Goal: Information Seeking & Learning: Learn about a topic

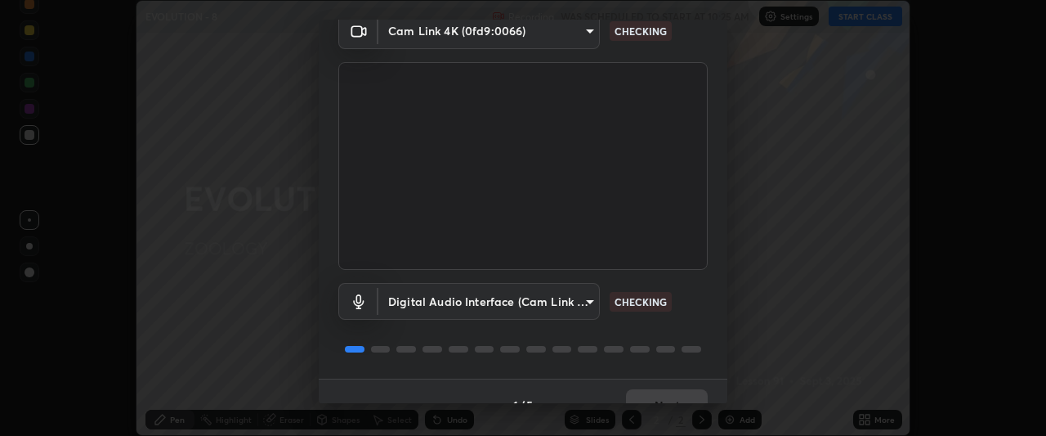
scroll to position [101, 0]
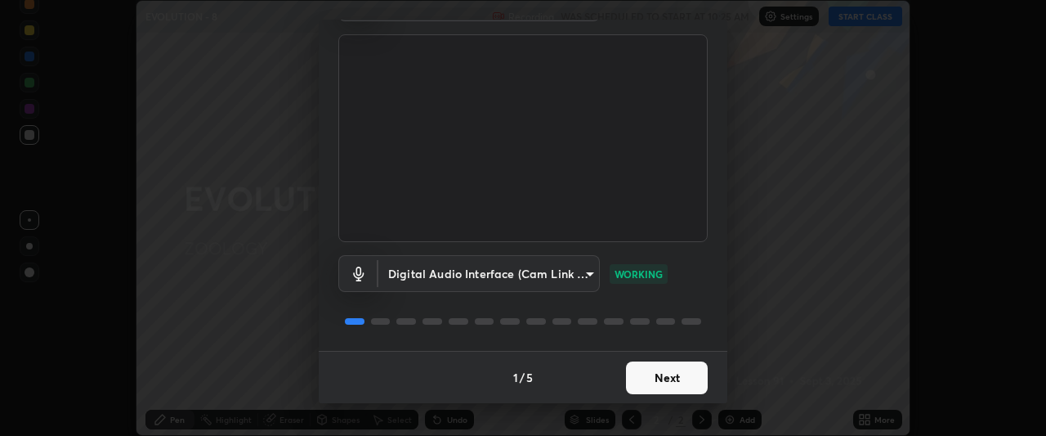
click at [671, 373] on button "Next" at bounding box center [667, 377] width 82 height 33
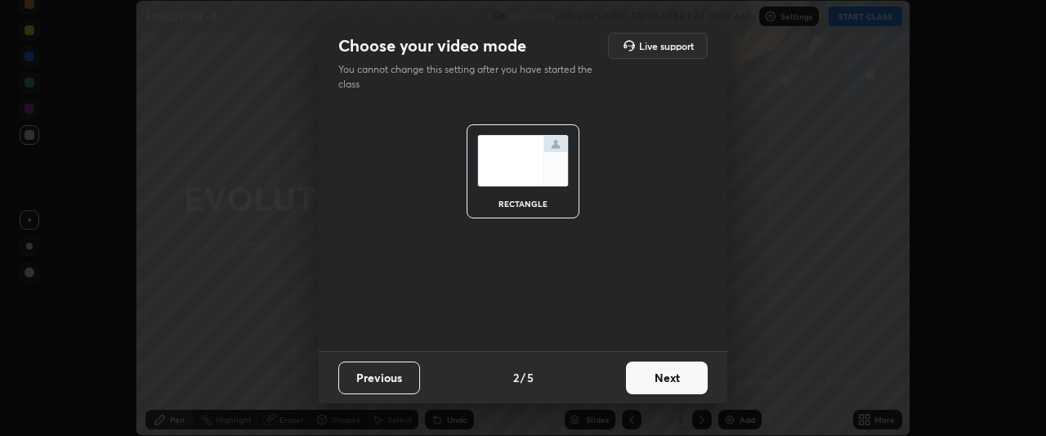
scroll to position [0, 0]
click at [693, 373] on button "Next" at bounding box center [667, 377] width 82 height 33
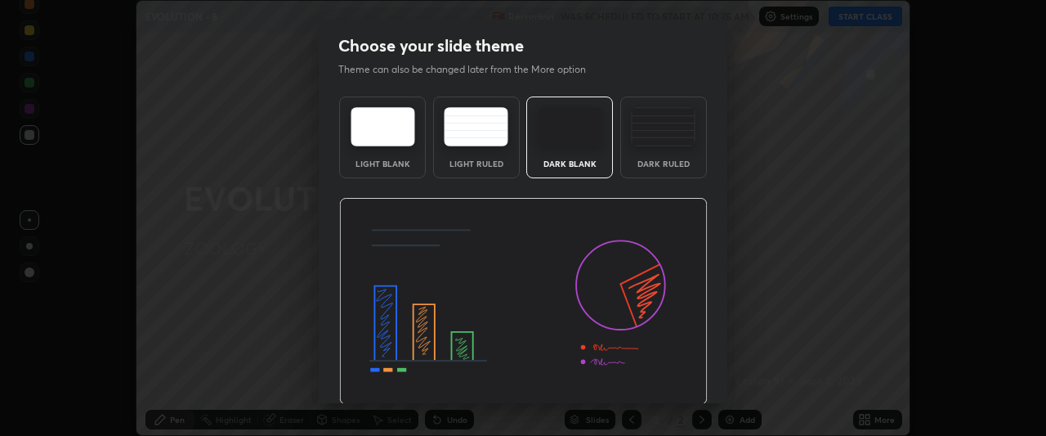
scroll to position [55, 0]
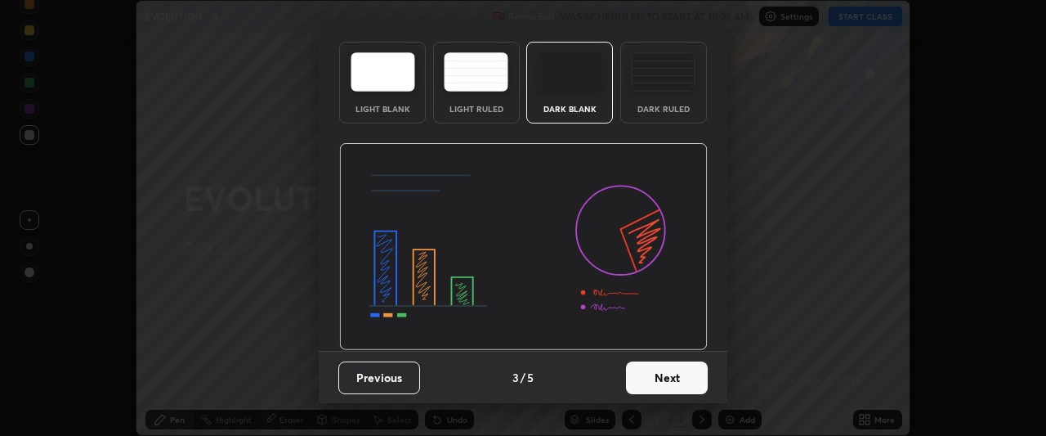
click at [691, 373] on button "Next" at bounding box center [667, 377] width 82 height 33
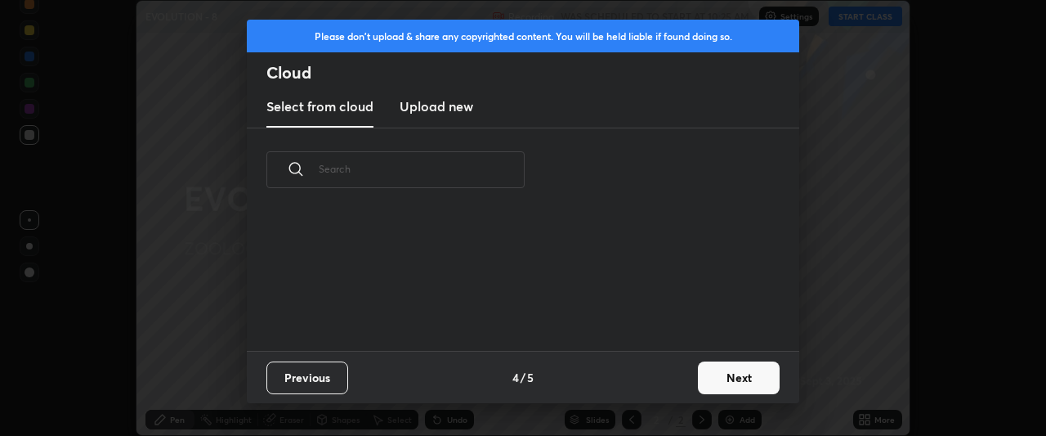
scroll to position [0, 0]
click at [719, 374] on button "Next" at bounding box center [739, 377] width 82 height 33
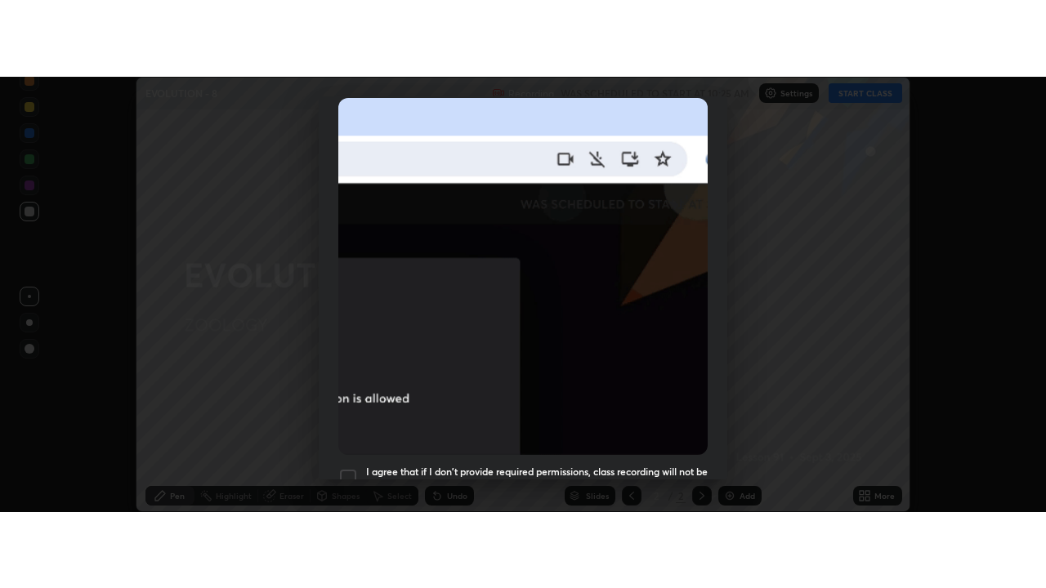
scroll to position [434, 0]
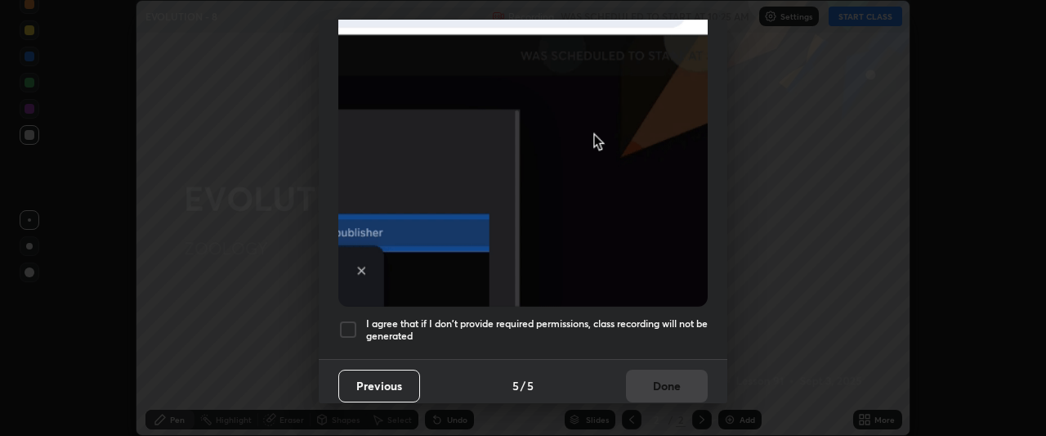
click at [666, 317] on h5 "I agree that if I don't provide required permissions, class recording will not …" at bounding box center [537, 329] width 342 height 25
click at [677, 385] on button "Done" at bounding box center [667, 385] width 82 height 33
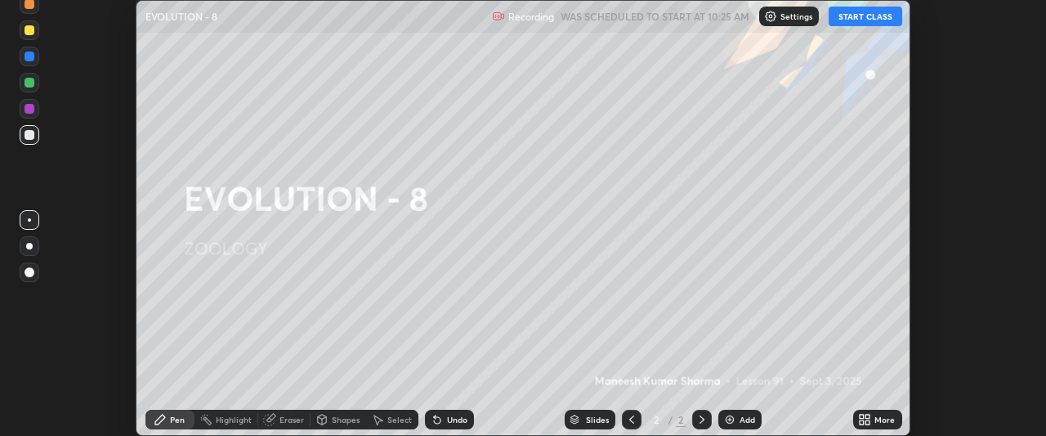
click at [859, 23] on button "START CLASS" at bounding box center [866, 17] width 74 height 20
click at [733, 422] on img at bounding box center [729, 419] width 13 height 13
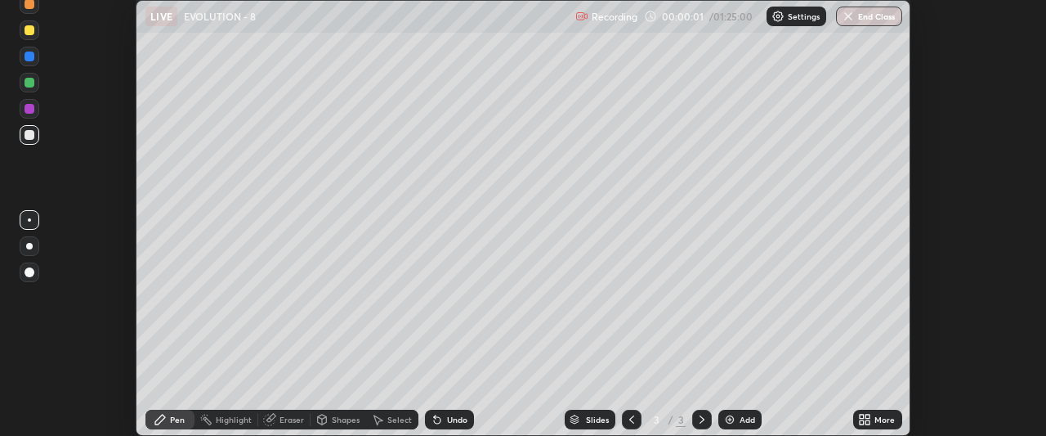
click at [864, 422] on icon at bounding box center [862, 422] width 4 height 4
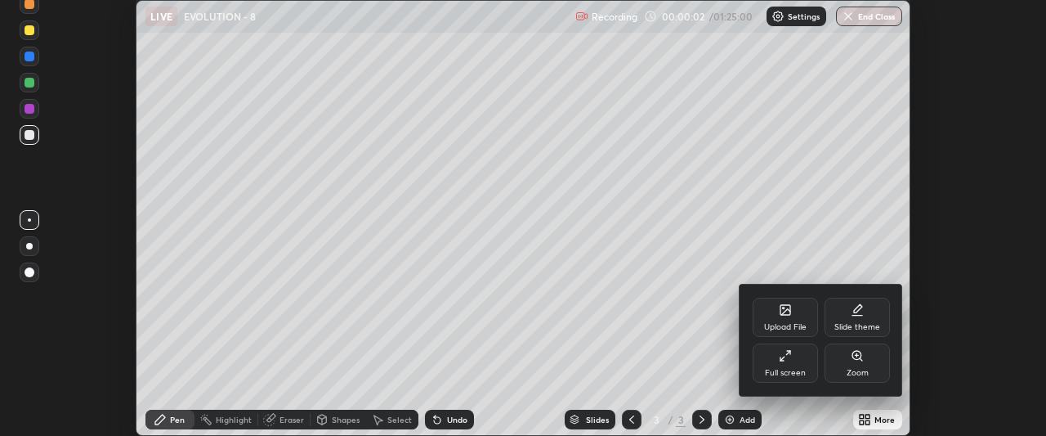
click at [797, 370] on div "Full screen" at bounding box center [785, 373] width 41 height 8
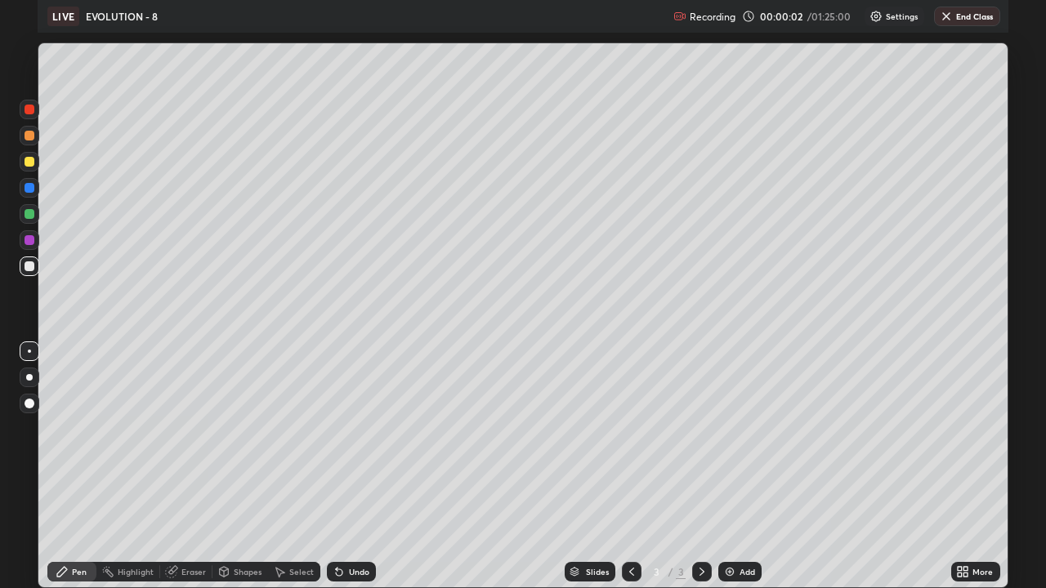
scroll to position [588, 1046]
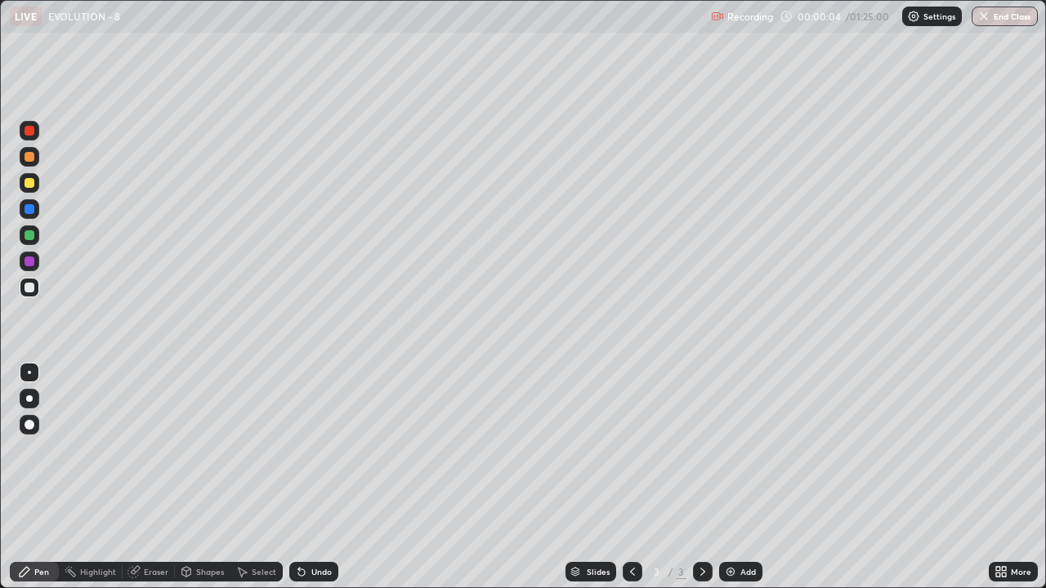
click at [30, 399] on div at bounding box center [29, 399] width 7 height 7
click at [37, 188] on div at bounding box center [30, 183] width 20 height 20
click at [29, 289] on div at bounding box center [30, 288] width 10 height 10
click at [202, 435] on div "Shapes" at bounding box center [210, 572] width 28 height 8
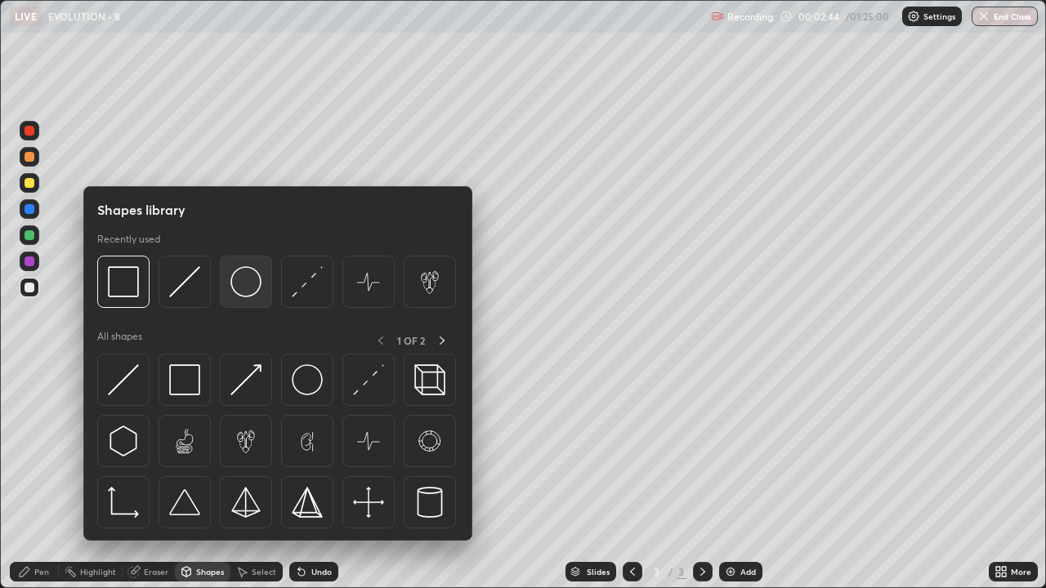
click at [261, 295] on img at bounding box center [245, 281] width 31 height 31
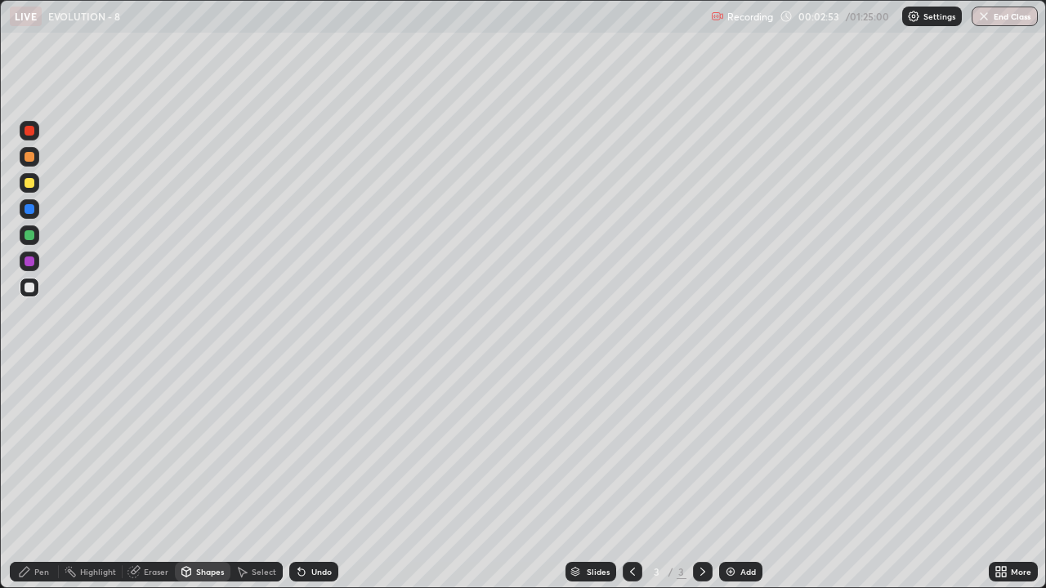
click at [49, 435] on div "Pen" at bounding box center [34, 572] width 49 height 20
click at [740, 435] on div "Add" at bounding box center [748, 572] width 16 height 8
click at [631, 435] on icon at bounding box center [632, 571] width 13 height 13
click at [752, 435] on div "Add" at bounding box center [740, 572] width 43 height 20
click at [631, 435] on icon at bounding box center [632, 571] width 13 height 13
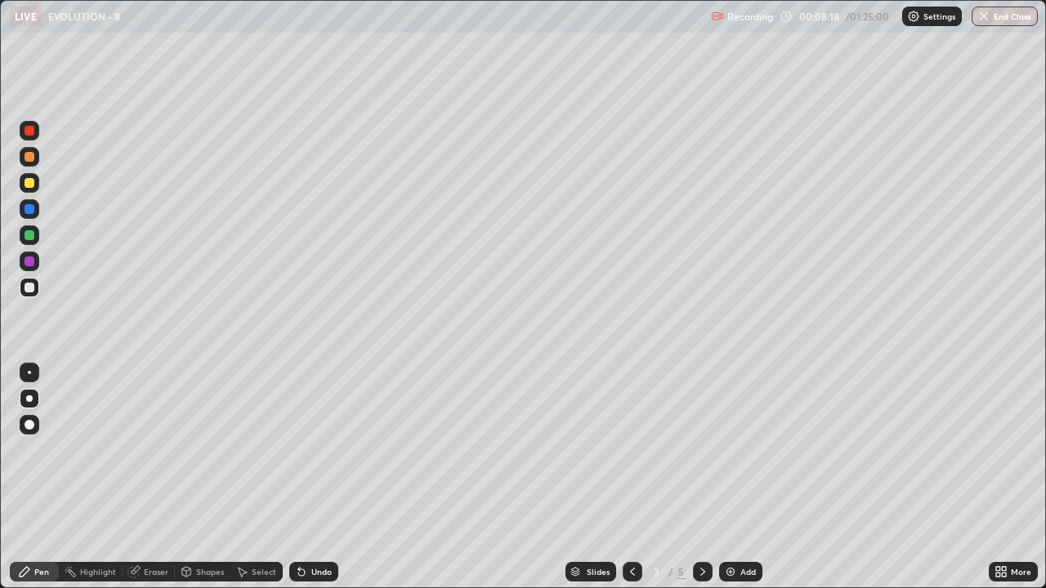
click at [733, 435] on img at bounding box center [730, 571] width 13 height 13
click at [631, 435] on icon at bounding box center [632, 571] width 13 height 13
click at [34, 192] on div at bounding box center [30, 183] width 20 height 20
click at [743, 435] on div "Add" at bounding box center [748, 572] width 16 height 8
click at [630, 435] on icon at bounding box center [632, 572] width 5 height 8
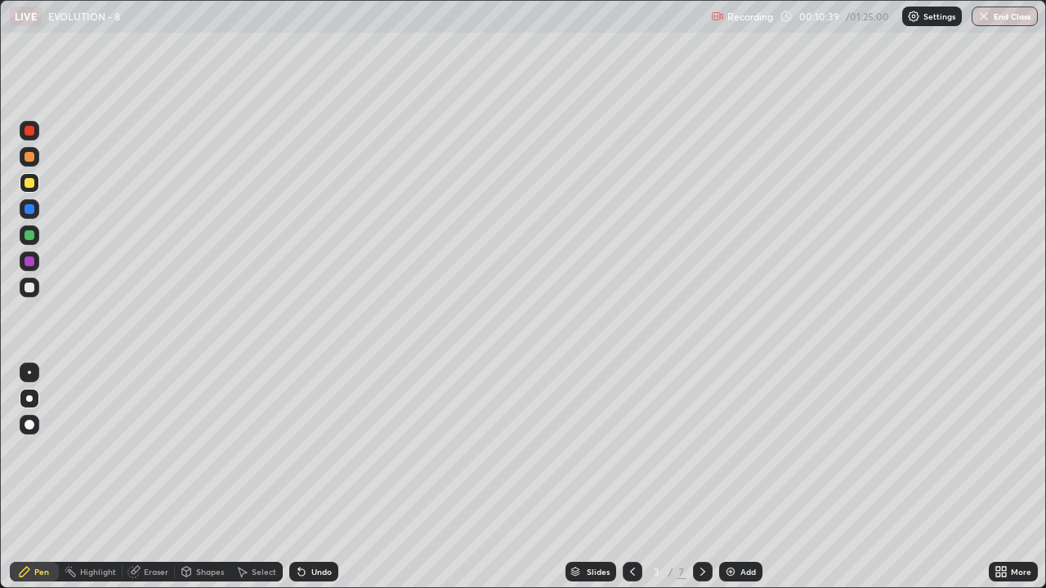
click at [320, 435] on div "Undo" at bounding box center [321, 572] width 20 height 8
click at [730, 435] on img at bounding box center [730, 571] width 13 height 13
click at [211, 435] on div "Shapes" at bounding box center [210, 572] width 28 height 8
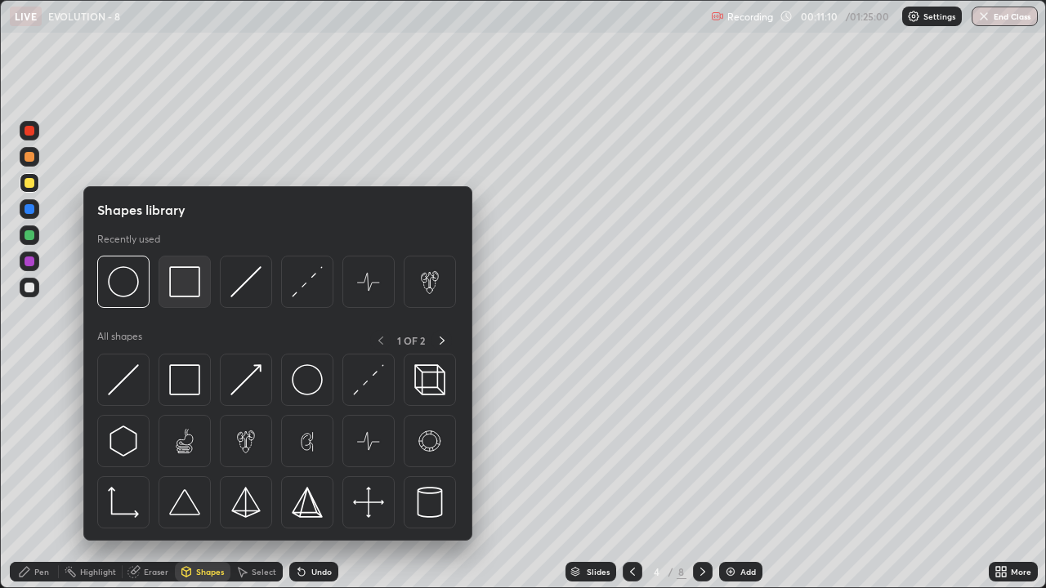
click at [199, 275] on img at bounding box center [184, 281] width 31 height 31
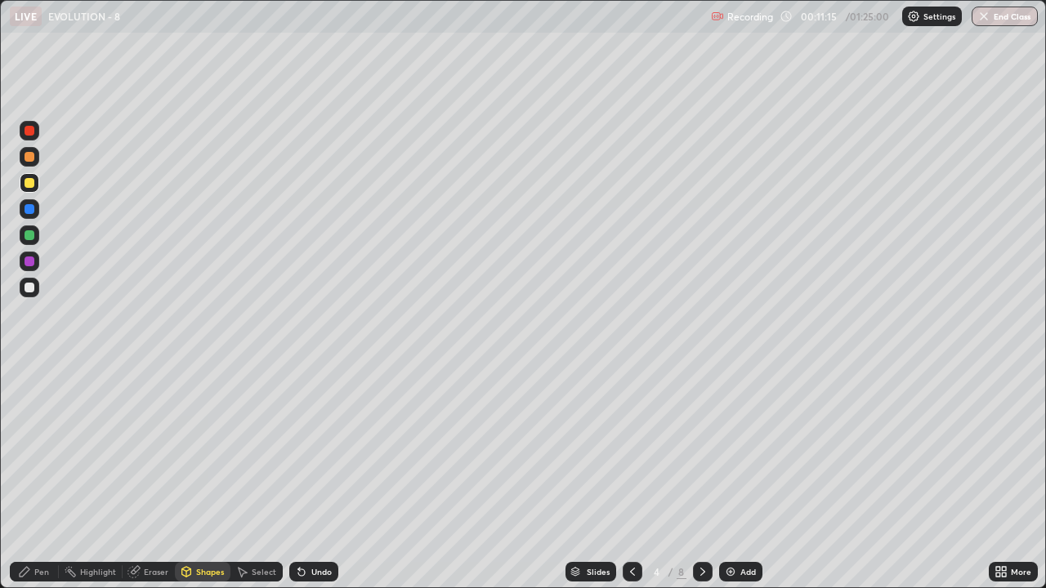
click at [38, 293] on div at bounding box center [30, 288] width 20 height 20
click at [740, 435] on div "Add" at bounding box center [748, 572] width 16 height 8
click at [49, 435] on div "Pen" at bounding box center [34, 572] width 49 height 20
click at [631, 435] on icon at bounding box center [632, 571] width 13 height 13
click at [317, 435] on div "Undo" at bounding box center [321, 572] width 20 height 8
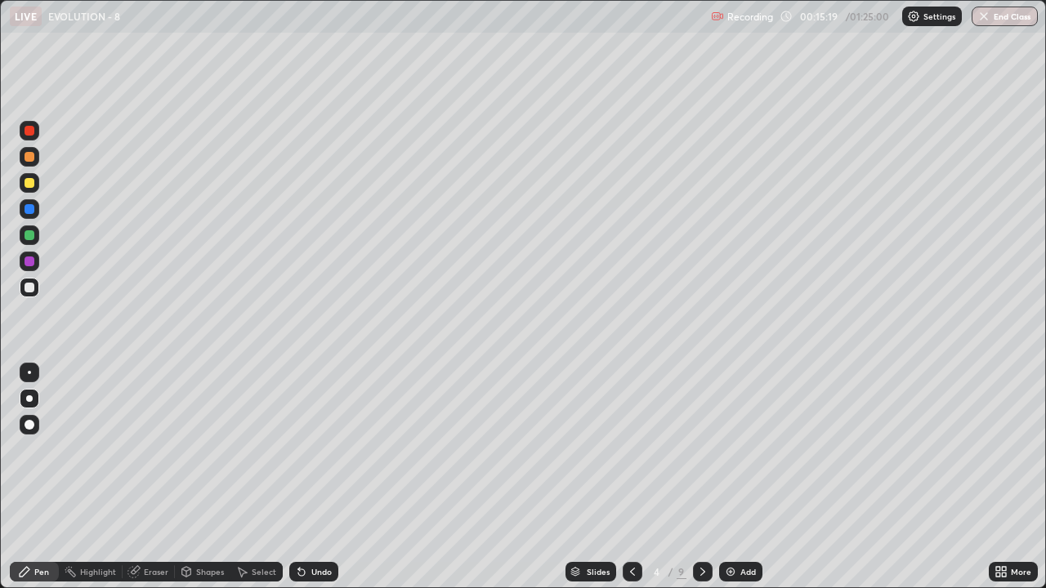
click at [317, 435] on div "Undo" at bounding box center [321, 572] width 20 height 8
click at [316, 435] on div "Undo" at bounding box center [321, 572] width 20 height 8
click at [701, 435] on icon at bounding box center [702, 571] width 13 height 13
click at [631, 435] on icon at bounding box center [632, 571] width 13 height 13
click at [35, 187] on div at bounding box center [30, 183] width 20 height 20
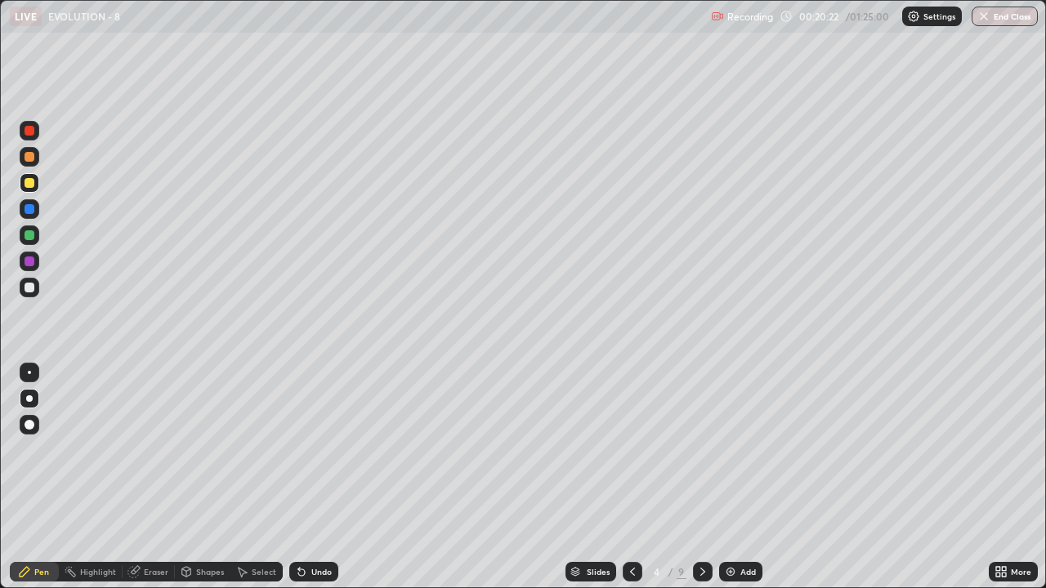
click at [700, 435] on icon at bounding box center [702, 571] width 13 height 13
click at [635, 435] on div at bounding box center [633, 572] width 20 height 20
click at [704, 435] on div at bounding box center [703, 572] width 20 height 20
click at [632, 435] on div at bounding box center [633, 572] width 20 height 20
click at [731, 435] on img at bounding box center [730, 571] width 13 height 13
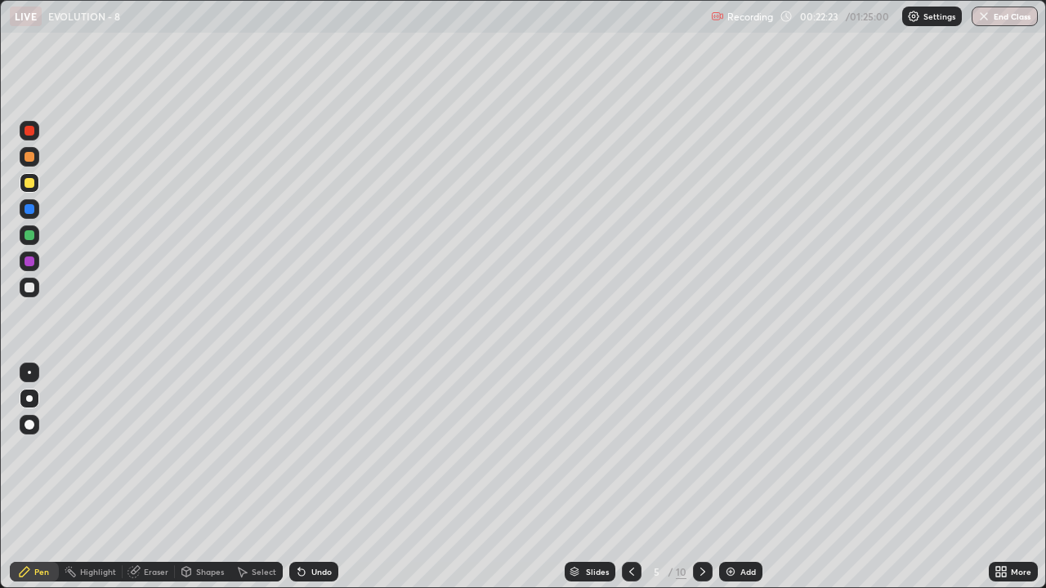
click at [632, 435] on icon at bounding box center [631, 571] width 13 height 13
click at [708, 435] on div at bounding box center [703, 572] width 20 height 20
click at [699, 435] on icon at bounding box center [702, 571] width 13 height 13
click at [630, 435] on icon at bounding box center [631, 571] width 13 height 13
click at [631, 435] on icon at bounding box center [631, 571] width 13 height 13
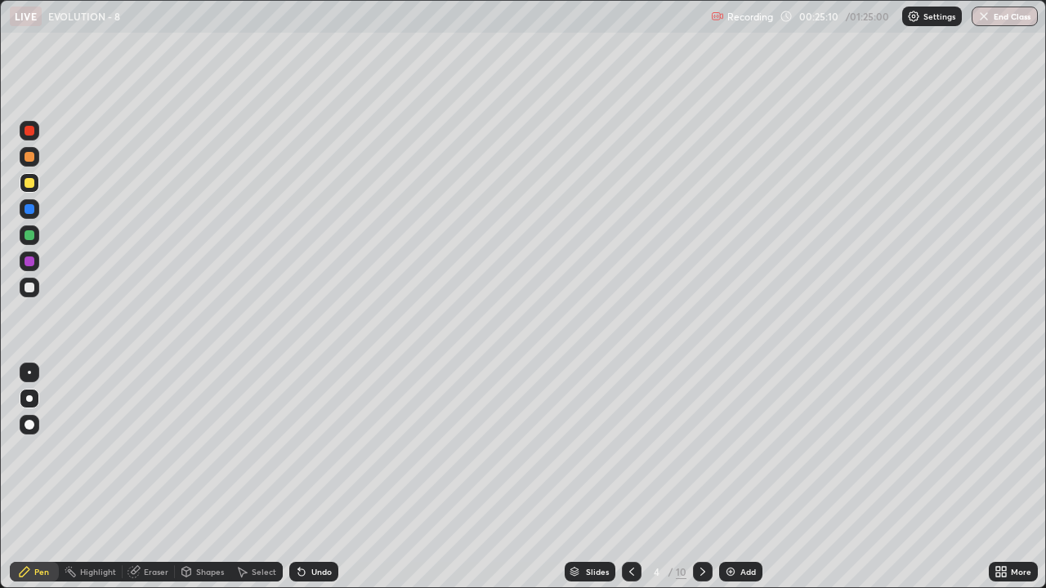
click at [741, 435] on div "Add" at bounding box center [748, 572] width 16 height 8
click at [631, 435] on icon at bounding box center [632, 572] width 5 height 8
click at [626, 435] on div at bounding box center [633, 572] width 20 height 20
click at [699, 435] on icon at bounding box center [702, 571] width 13 height 13
click at [631, 435] on icon at bounding box center [632, 571] width 13 height 13
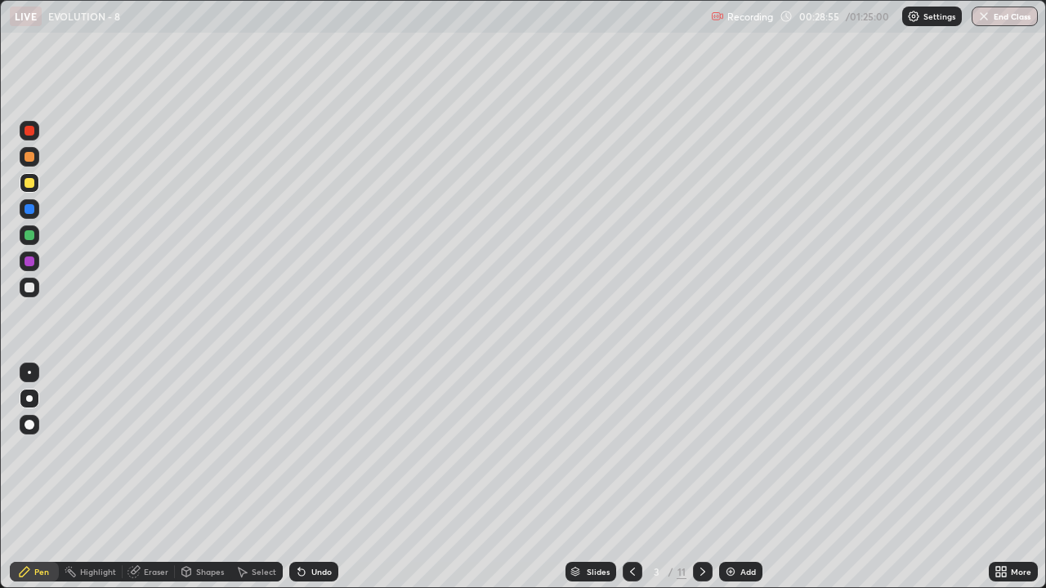
click at [701, 435] on icon at bounding box center [702, 571] width 13 height 13
click at [740, 435] on div "Add" at bounding box center [748, 572] width 16 height 8
click at [35, 291] on div at bounding box center [30, 288] width 20 height 20
click at [744, 435] on div "Add" at bounding box center [748, 572] width 16 height 8
click at [35, 188] on div at bounding box center [30, 183] width 20 height 20
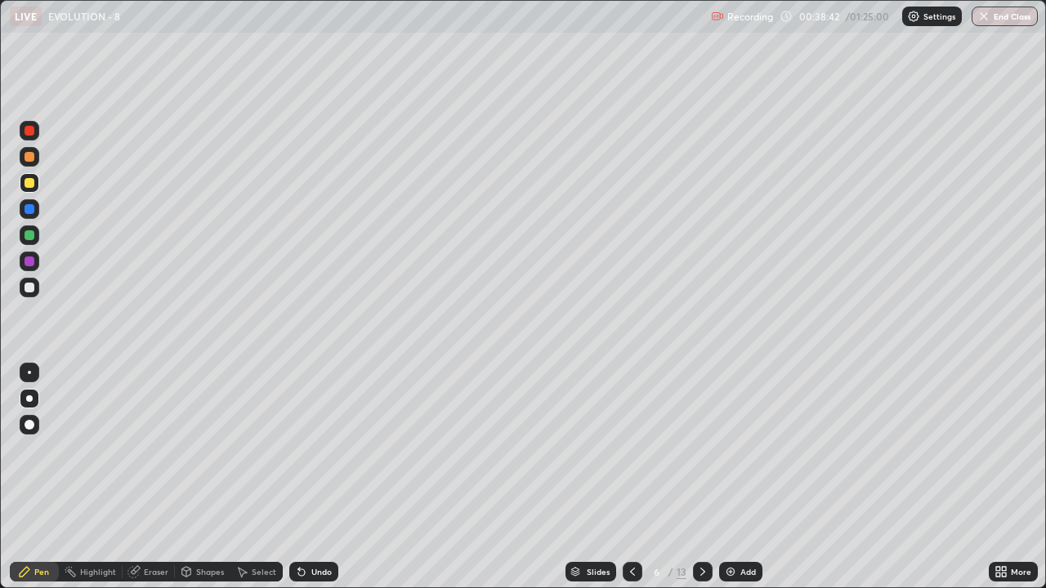
click at [747, 435] on div "Add" at bounding box center [748, 572] width 16 height 8
click at [630, 435] on icon at bounding box center [632, 571] width 13 height 13
click at [726, 435] on img at bounding box center [730, 571] width 13 height 13
click at [742, 435] on div "Add" at bounding box center [748, 572] width 16 height 8
click at [637, 435] on div at bounding box center [633, 572] width 20 height 33
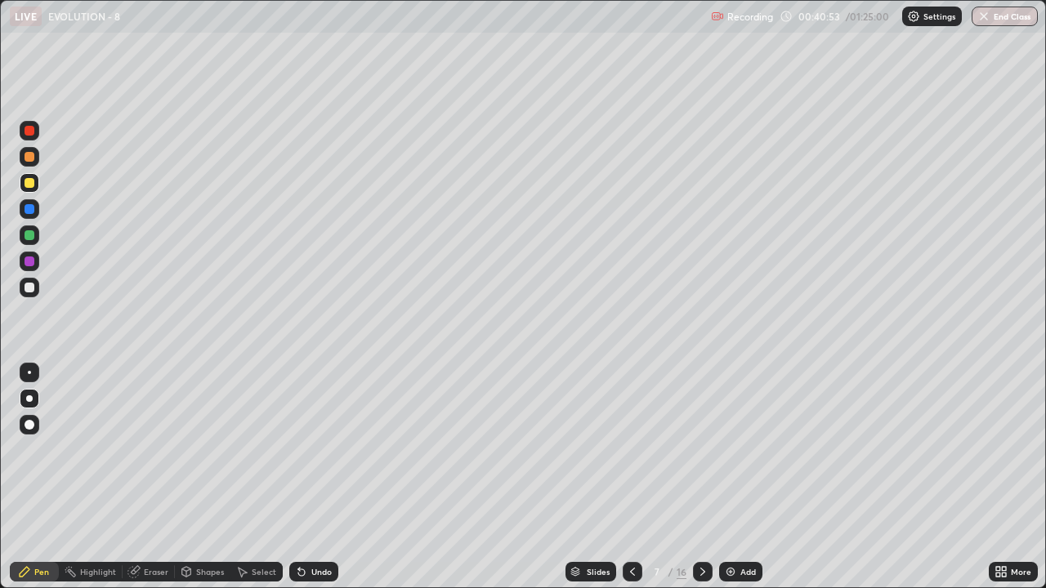
click at [730, 435] on img at bounding box center [730, 571] width 13 height 13
click at [38, 287] on div at bounding box center [30, 288] width 20 height 20
click at [321, 435] on div "Undo" at bounding box center [321, 572] width 20 height 8
click at [325, 435] on div "Undo" at bounding box center [313, 572] width 49 height 20
click at [328, 435] on div "Undo" at bounding box center [313, 572] width 49 height 20
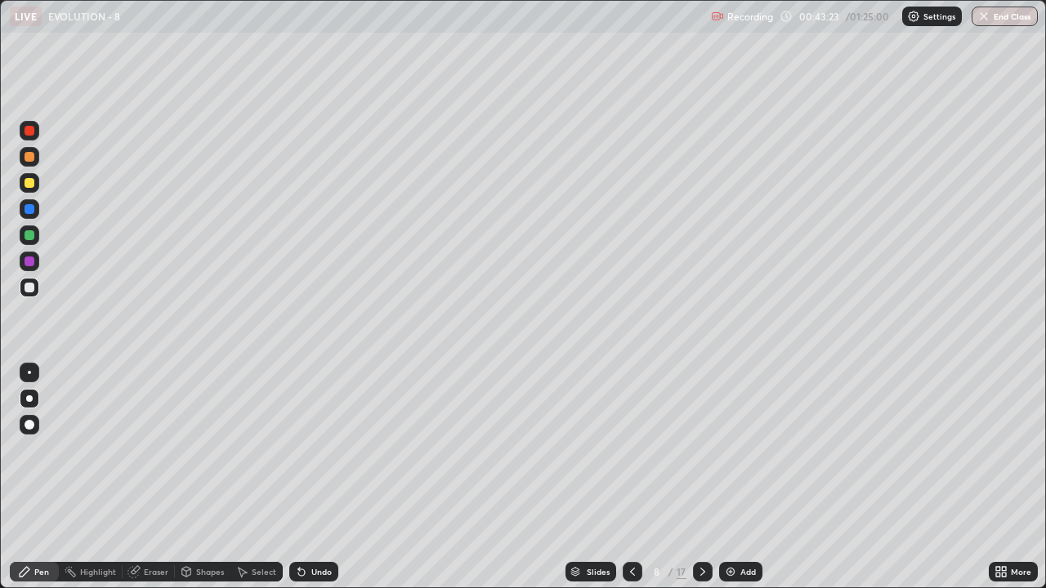
click at [740, 435] on div "Add" at bounding box center [748, 572] width 16 height 8
click at [631, 435] on icon at bounding box center [632, 571] width 13 height 13
click at [743, 435] on div "Add" at bounding box center [748, 572] width 16 height 8
click at [731, 435] on img at bounding box center [730, 571] width 13 height 13
click at [629, 435] on div at bounding box center [632, 572] width 20 height 20
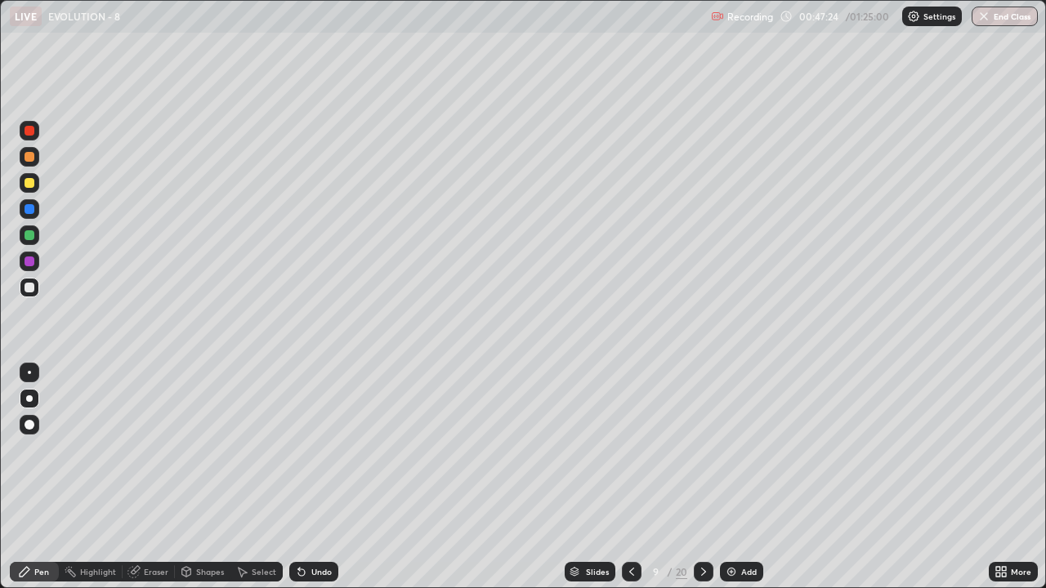
click at [701, 435] on icon at bounding box center [703, 571] width 13 height 13
click at [630, 435] on icon at bounding box center [631, 571] width 13 height 13
click at [704, 435] on icon at bounding box center [703, 571] width 13 height 13
click at [734, 435] on img at bounding box center [731, 571] width 13 height 13
click at [740, 435] on div "Add" at bounding box center [748, 572] width 16 height 8
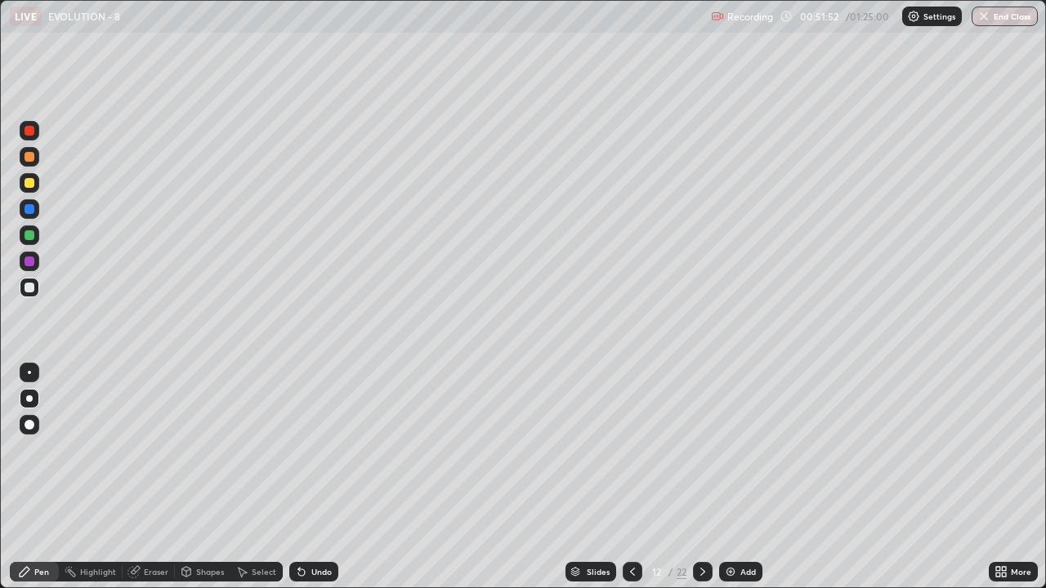
click at [632, 435] on icon at bounding box center [632, 572] width 5 height 8
click at [630, 435] on icon at bounding box center [632, 571] width 13 height 13
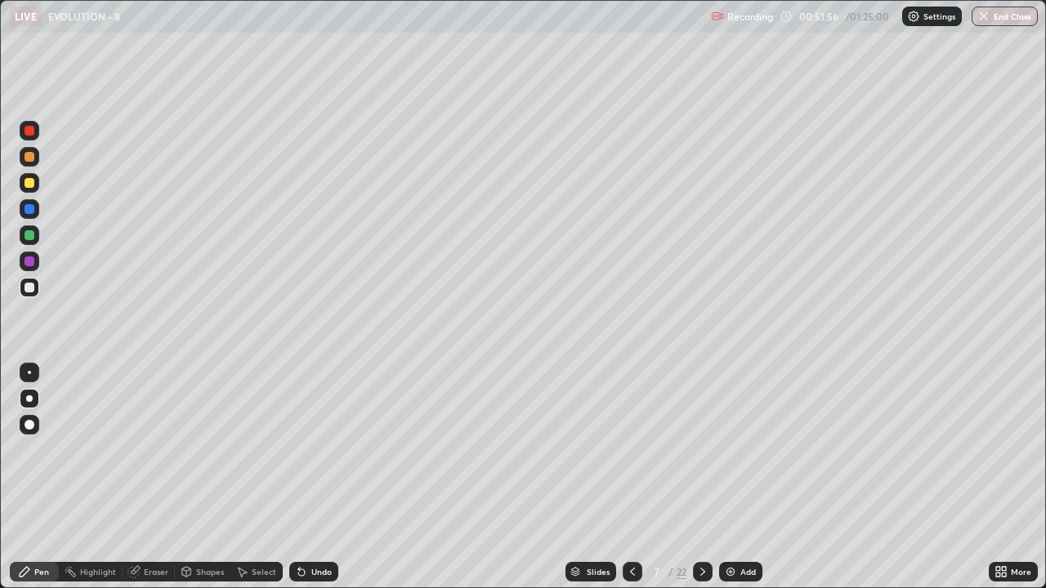
click at [632, 435] on icon at bounding box center [632, 571] width 13 height 13
click at [631, 435] on icon at bounding box center [632, 572] width 5 height 8
click at [630, 435] on icon at bounding box center [632, 571] width 13 height 13
click at [629, 435] on icon at bounding box center [632, 571] width 13 height 13
click at [701, 435] on icon at bounding box center [702, 571] width 13 height 13
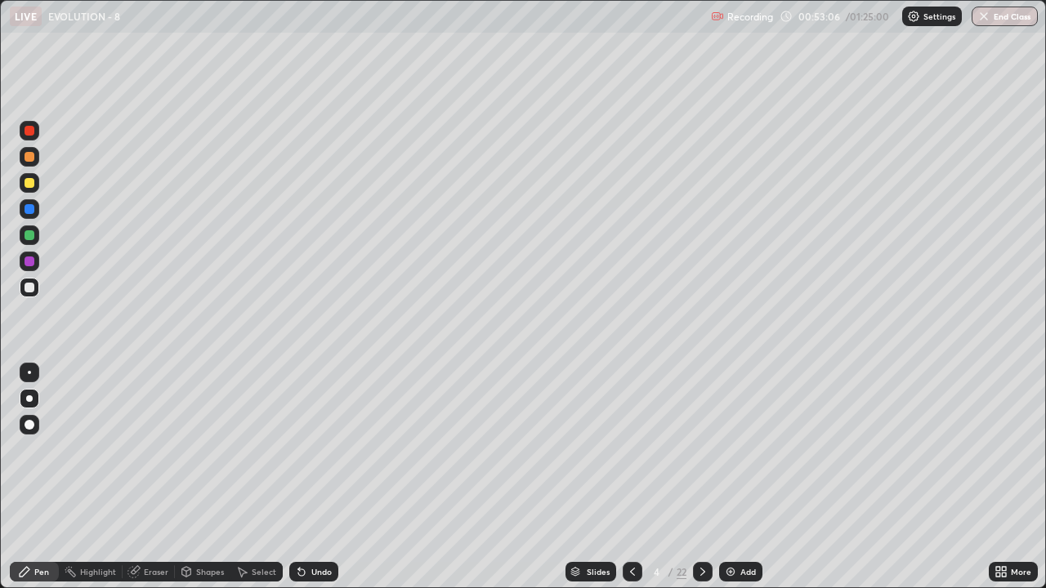
click at [736, 435] on div "Add" at bounding box center [740, 572] width 43 height 20
click at [36, 185] on div at bounding box center [30, 183] width 20 height 20
click at [31, 294] on div at bounding box center [30, 288] width 20 height 20
click at [739, 435] on div "Add" at bounding box center [740, 572] width 43 height 20
click at [324, 435] on div "Undo" at bounding box center [321, 572] width 20 height 8
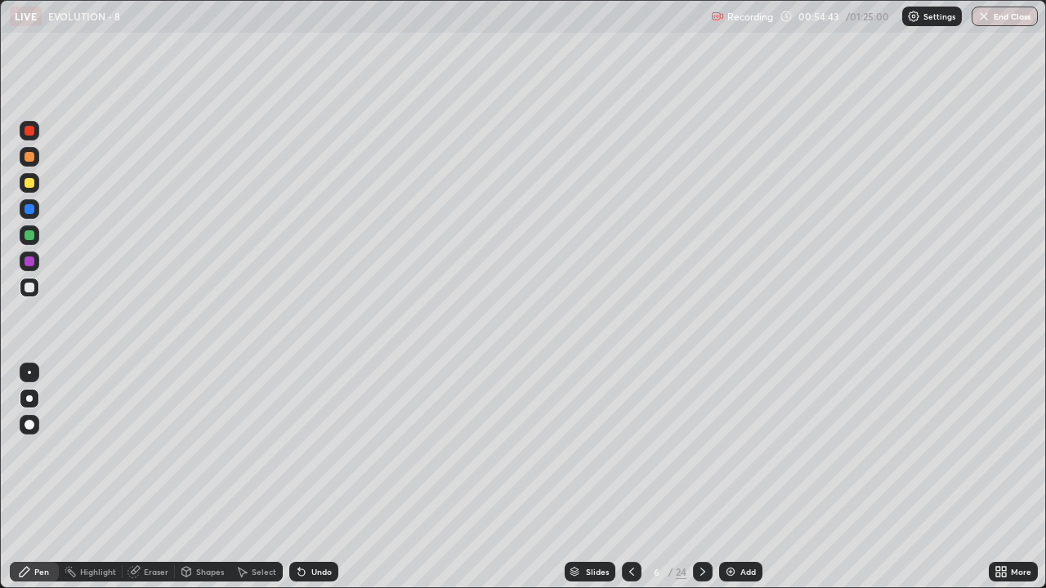
click at [744, 435] on div "Add" at bounding box center [740, 572] width 43 height 20
click at [323, 435] on div "Undo" at bounding box center [321, 572] width 20 height 8
click at [328, 435] on div "Undo" at bounding box center [321, 572] width 20 height 8
click at [320, 435] on div "Undo" at bounding box center [321, 572] width 20 height 8
click at [630, 435] on icon at bounding box center [631, 571] width 13 height 13
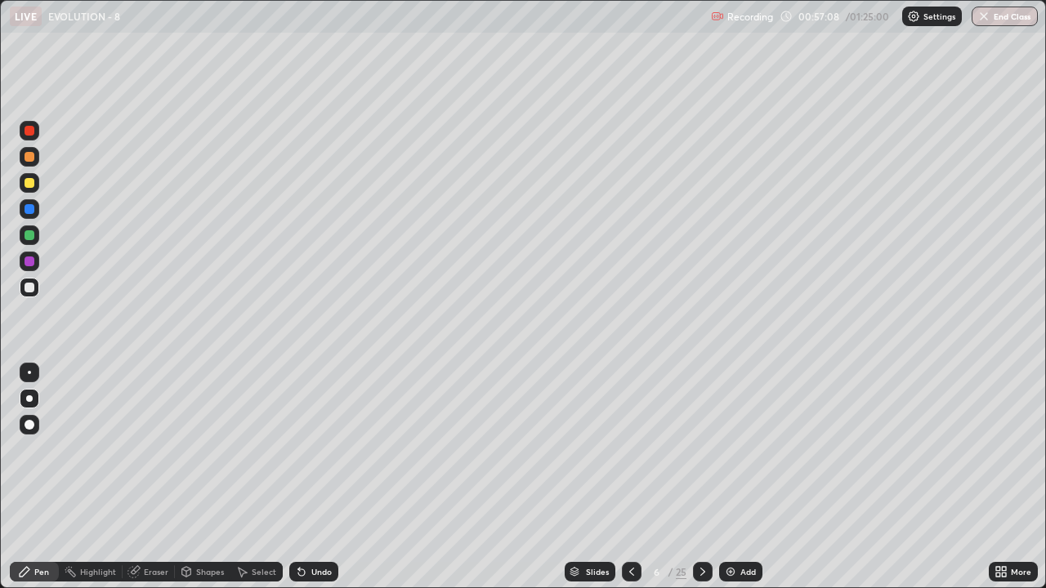
click at [38, 185] on div at bounding box center [30, 183] width 20 height 20
click at [629, 435] on icon at bounding box center [631, 571] width 13 height 13
click at [34, 290] on div at bounding box center [30, 288] width 20 height 20
click at [202, 435] on div "Shapes" at bounding box center [210, 572] width 28 height 8
click at [47, 435] on div "Pen" at bounding box center [41, 572] width 15 height 8
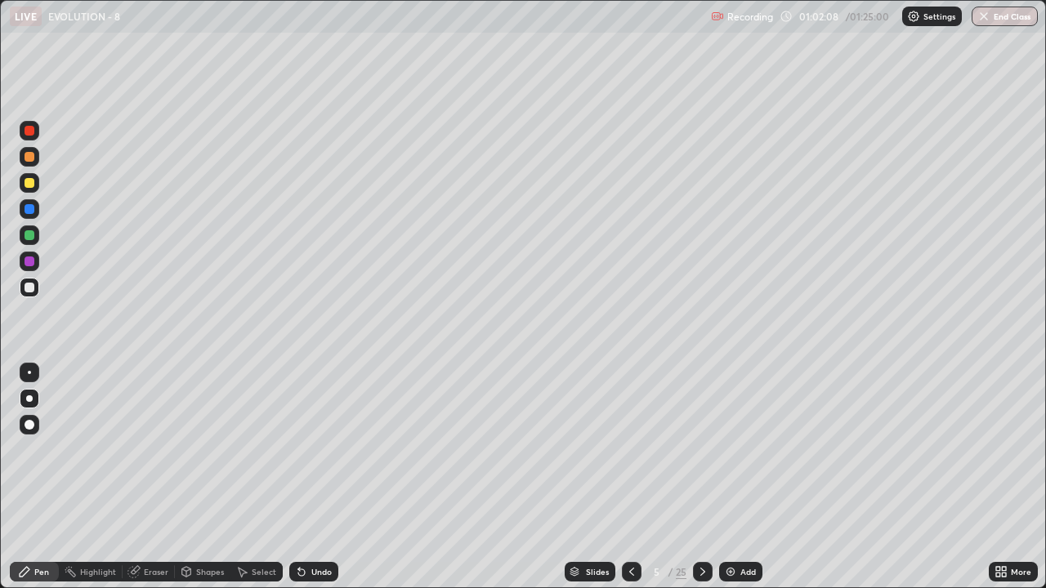
click at [704, 435] on icon at bounding box center [702, 572] width 5 height 8
click at [627, 435] on icon at bounding box center [631, 571] width 13 height 13
click at [200, 435] on div "Shapes" at bounding box center [210, 572] width 28 height 8
click at [43, 435] on div "Erase all" at bounding box center [29, 294] width 39 height 523
click at [40, 435] on div "Pen" at bounding box center [41, 572] width 15 height 8
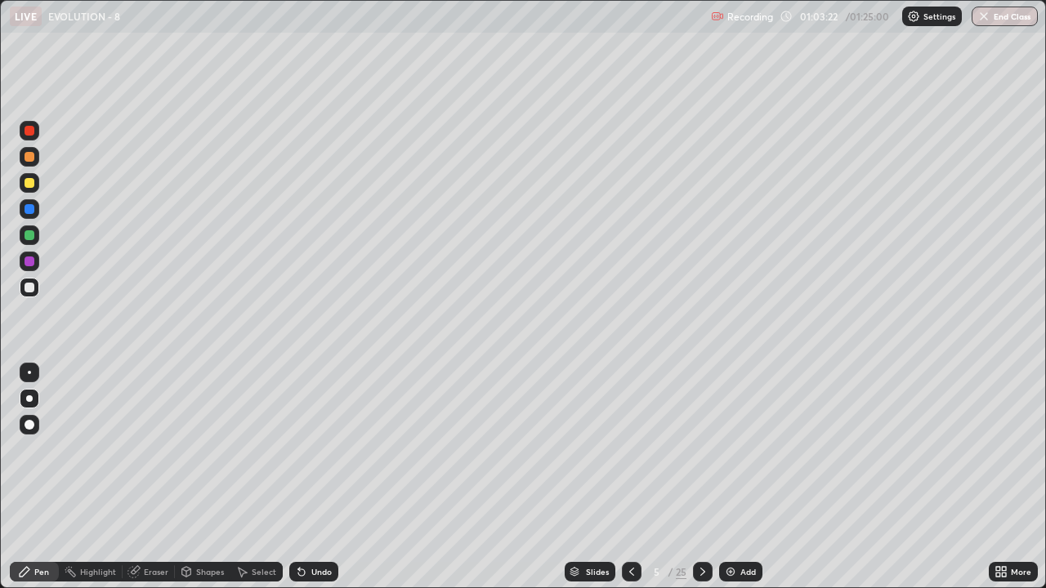
click at [196, 435] on div "Shapes" at bounding box center [210, 572] width 28 height 8
click at [38, 435] on div "Pen" at bounding box center [41, 572] width 15 height 8
click at [750, 435] on div "Add" at bounding box center [748, 572] width 16 height 8
click at [630, 435] on icon at bounding box center [631, 571] width 13 height 13
click at [701, 435] on icon at bounding box center [702, 571] width 13 height 13
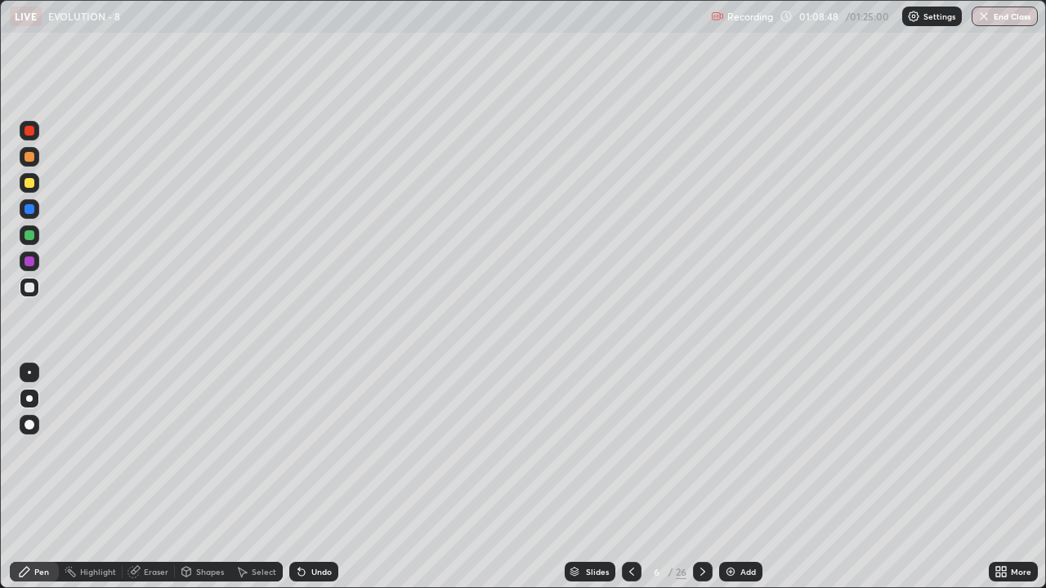
click at [628, 435] on icon at bounding box center [631, 571] width 13 height 13
click at [997, 16] on button "End Class" at bounding box center [1005, 17] width 66 height 20
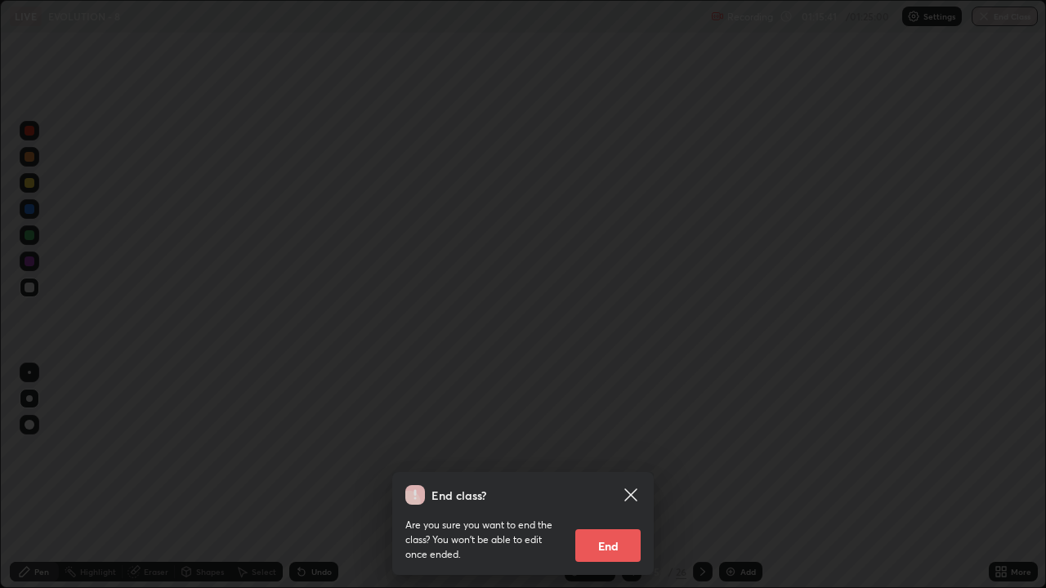
click at [616, 435] on button "End" at bounding box center [607, 546] width 65 height 33
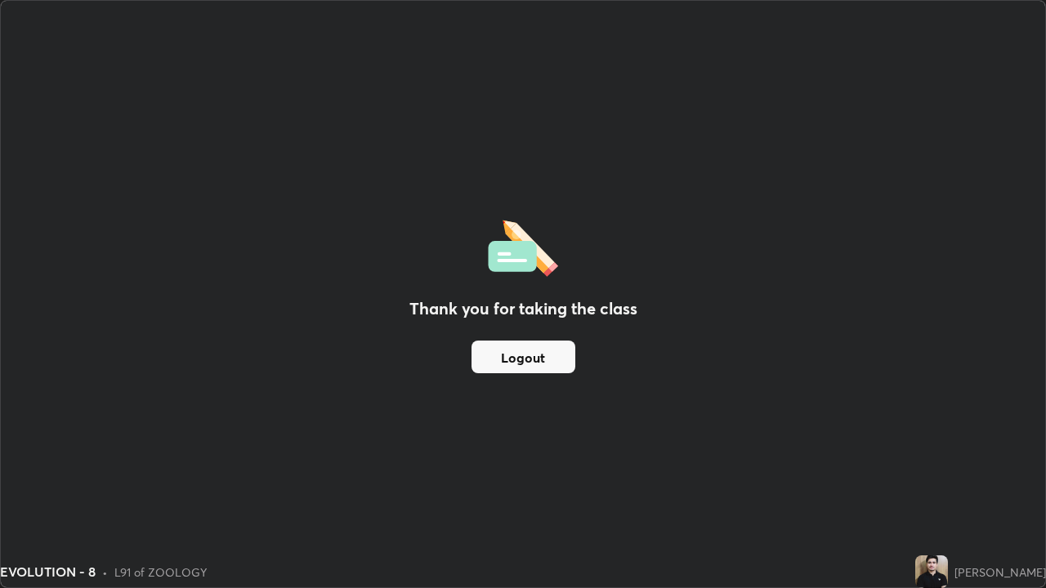
click at [552, 360] on button "Logout" at bounding box center [523, 357] width 104 height 33
